Goal: Task Accomplishment & Management: Use online tool/utility

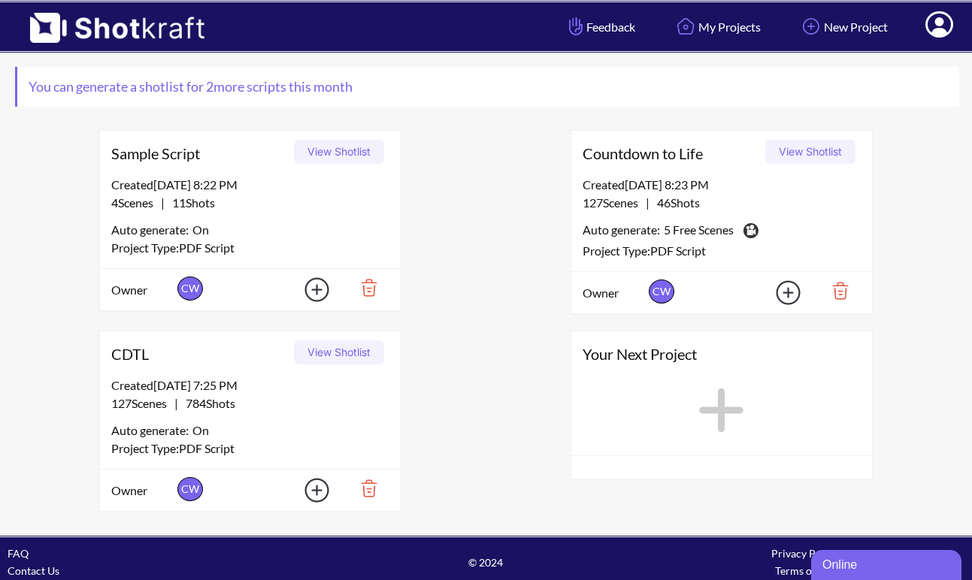
scroll to position [80, 0]
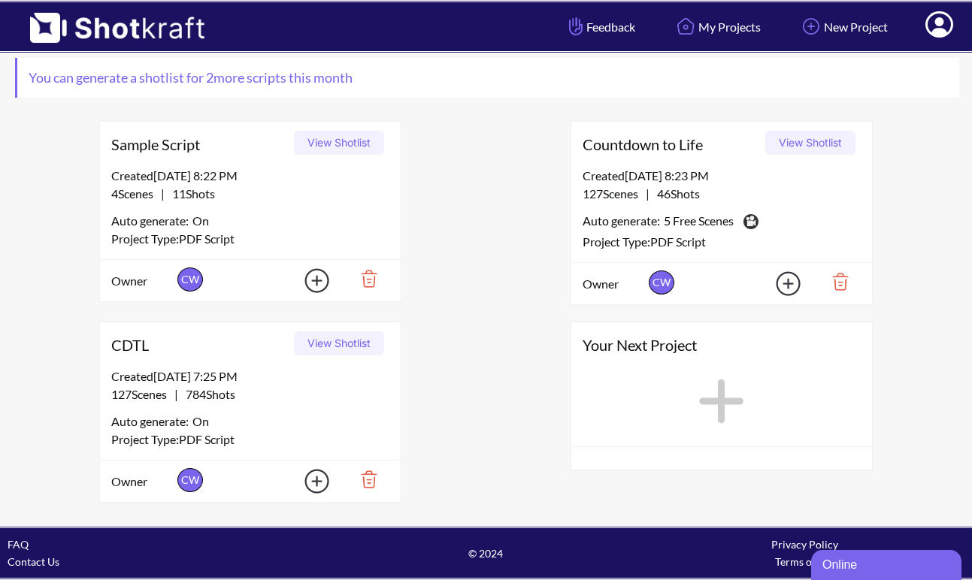
click at [332, 344] on button "View Shotlist" at bounding box center [339, 344] width 90 height 24
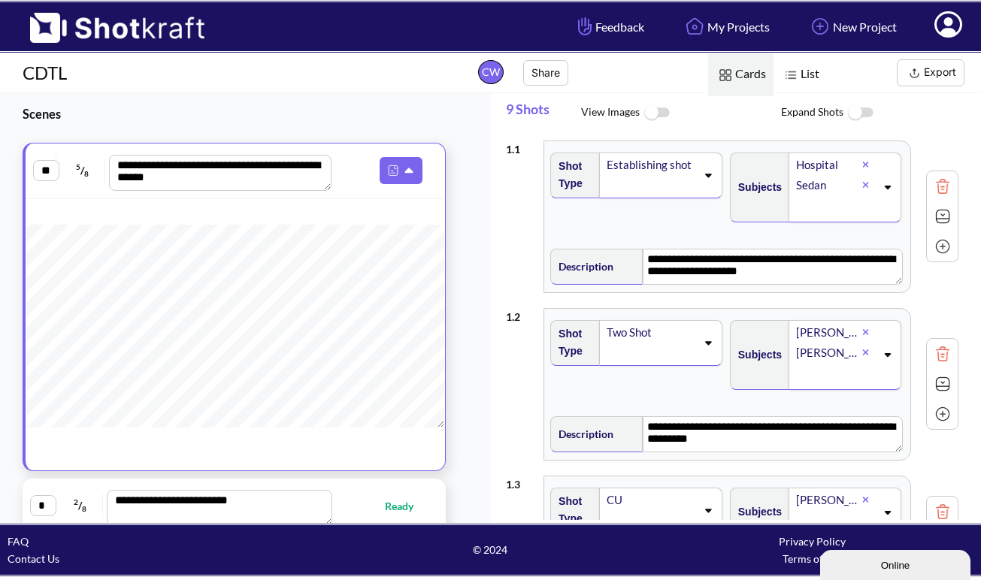
click at [949, 21] on icon at bounding box center [948, 26] width 16 height 18
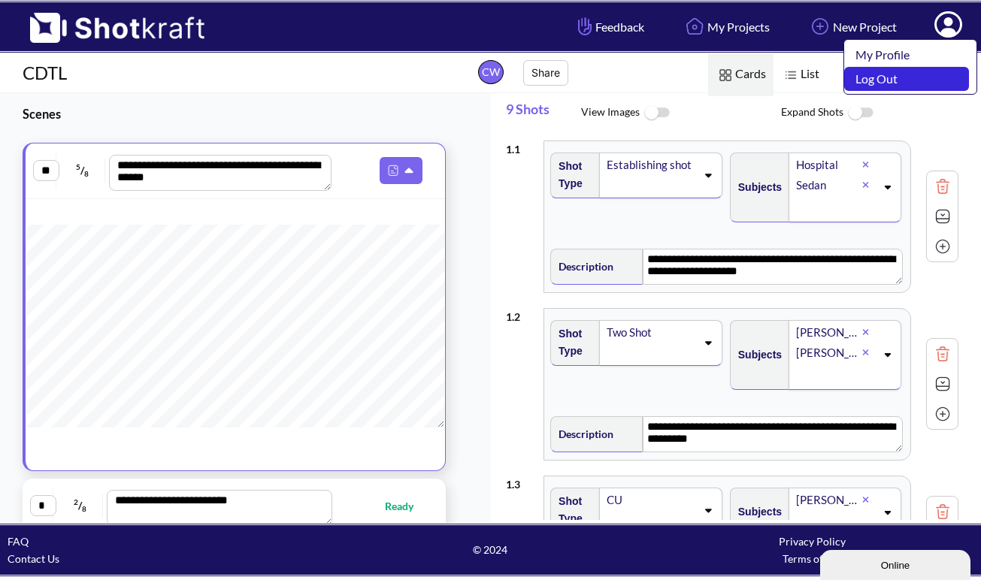
click at [886, 83] on link "Log Out" at bounding box center [906, 79] width 125 height 24
